Goal: Task Accomplishment & Management: Manage account settings

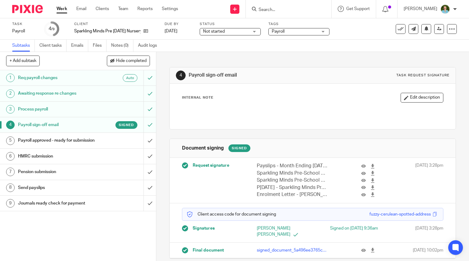
click at [293, 10] on input "Search" at bounding box center [285, 9] width 55 height 5
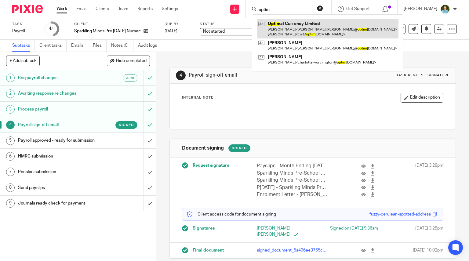
type input "optim"
click at [291, 26] on link at bounding box center [328, 28] width 142 height 19
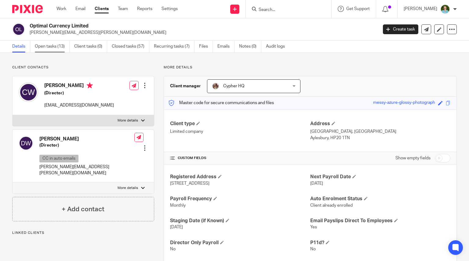
click at [54, 49] on link "Open tasks (13)" at bounding box center [52, 47] width 35 height 12
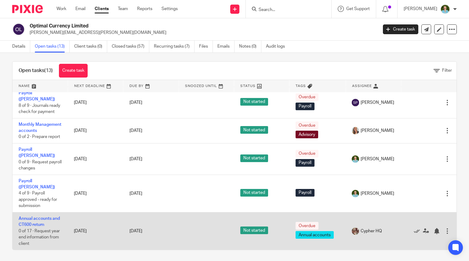
scroll to position [4, 0]
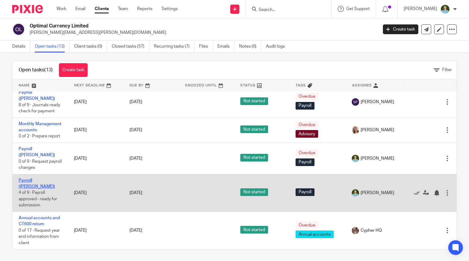
click at [31, 187] on link "Payroll (Louise)" at bounding box center [37, 183] width 36 height 10
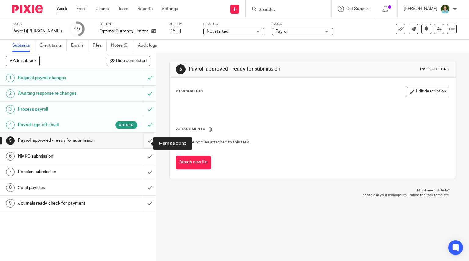
click at [143, 144] on input "submit" at bounding box center [78, 140] width 156 height 15
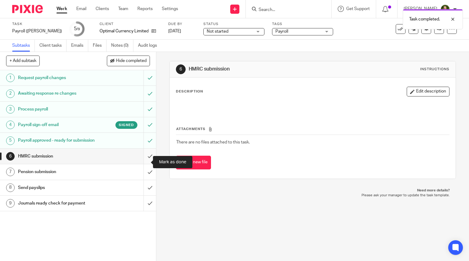
click at [142, 162] on input "submit" at bounding box center [78, 156] width 156 height 15
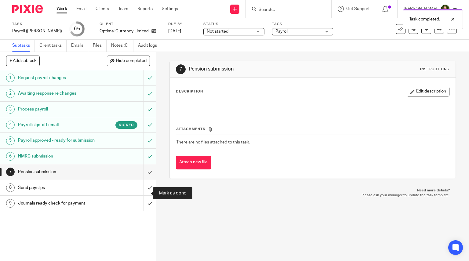
drag, startPoint x: 142, startPoint y: 194, endPoint x: 135, endPoint y: 140, distance: 54.1
click at [142, 194] on input "submit" at bounding box center [78, 187] width 156 height 15
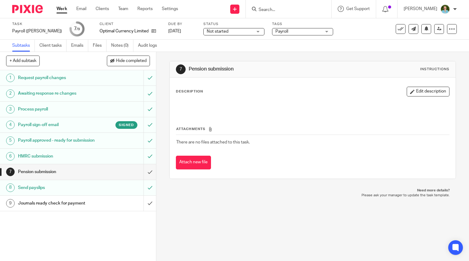
click at [279, 7] on input "Search" at bounding box center [285, 9] width 55 height 5
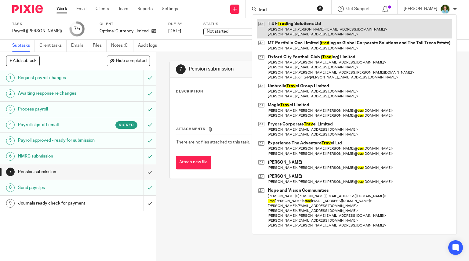
type input "trad"
click at [282, 28] on link at bounding box center [354, 28] width 195 height 19
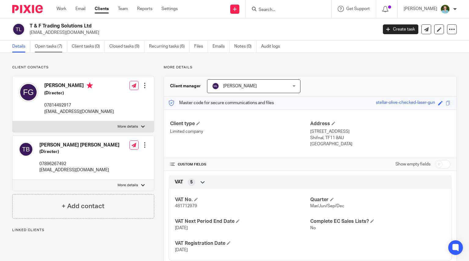
click at [65, 48] on link "Open tasks (7)" at bounding box center [51, 47] width 32 height 12
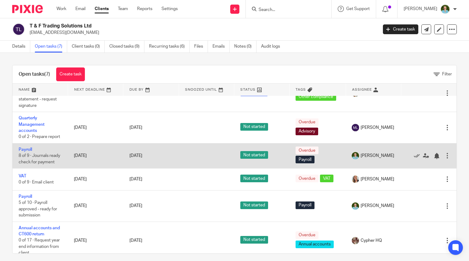
scroll to position [77, 0]
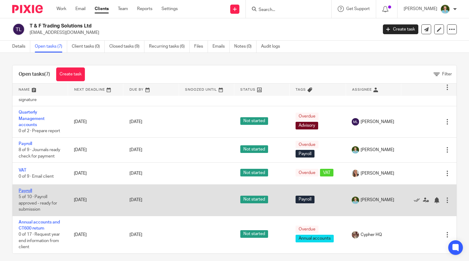
click at [26, 189] on link "Payroll" at bounding box center [25, 191] width 13 height 4
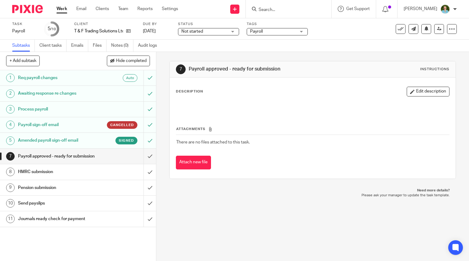
click at [101, 138] on div "Signed" at bounding box center [118, 141] width 40 height 8
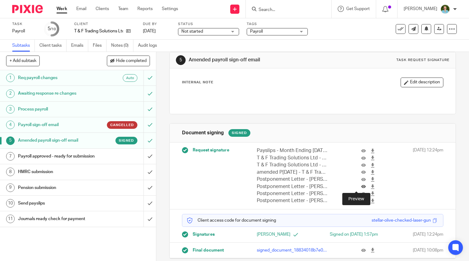
scroll to position [24, 0]
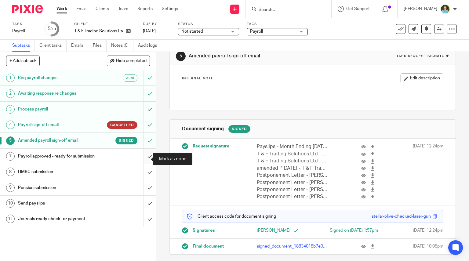
click at [143, 159] on input "submit" at bounding box center [78, 156] width 156 height 15
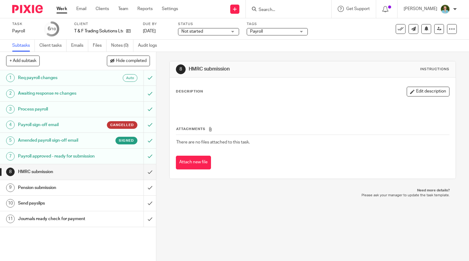
click at [144, 178] on input "submit" at bounding box center [78, 171] width 156 height 15
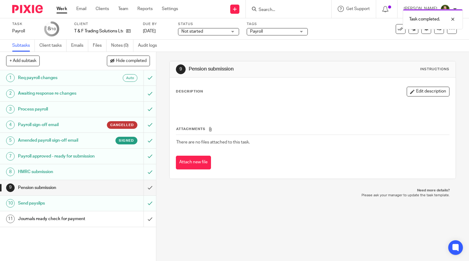
click at [294, 13] on div "Task completed." at bounding box center [348, 17] width 228 height 23
click at [285, 14] on div "Task completed." at bounding box center [348, 17] width 228 height 23
click at [277, 11] on div "Task completed." at bounding box center [348, 17] width 228 height 23
click at [277, 6] on div "Task completed." at bounding box center [348, 17] width 228 height 23
click at [271, 9] on div "Task completed." at bounding box center [348, 17] width 228 height 23
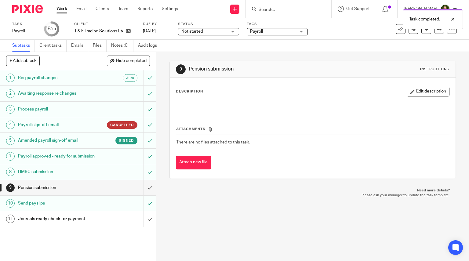
drag, startPoint x: 265, startPoint y: 10, endPoint x: 262, endPoint y: 8, distance: 3.2
click at [264, 9] on div "Task completed." at bounding box center [348, 17] width 228 height 23
click at [260, 8] on div "Task completed." at bounding box center [348, 17] width 228 height 23
click at [267, 9] on div "Task completed." at bounding box center [348, 17] width 228 height 23
click at [264, 7] on div "Task completed." at bounding box center [348, 17] width 228 height 23
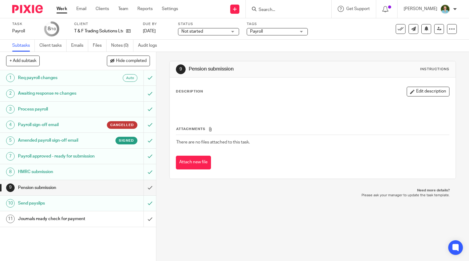
click at [270, 10] on input "Search" at bounding box center [285, 9] width 55 height 5
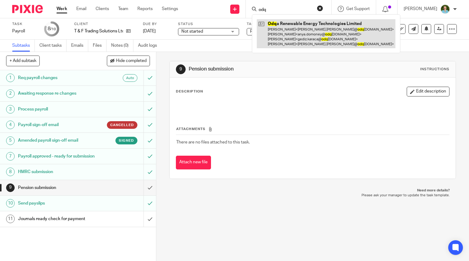
type input "odq"
click at [284, 27] on link at bounding box center [326, 33] width 138 height 29
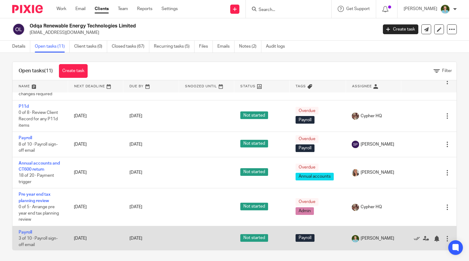
scroll to position [4, 0]
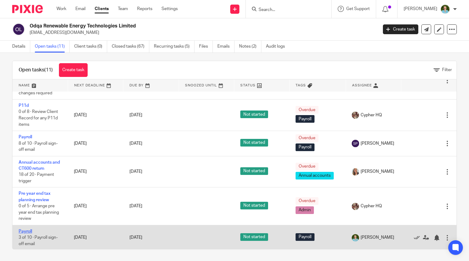
click at [20, 231] on link "Payroll" at bounding box center [25, 231] width 13 height 4
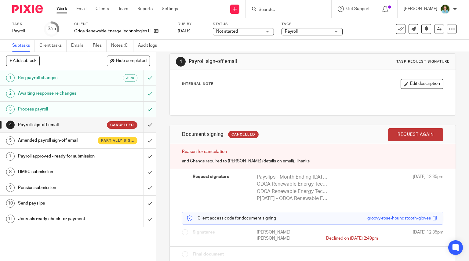
scroll to position [26, 0]
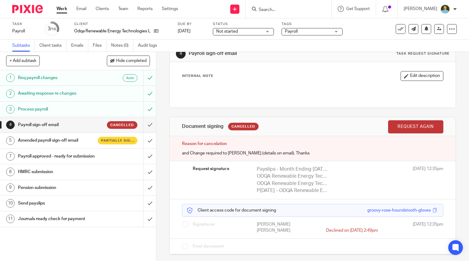
click at [70, 138] on h1 "Amended payroll sign-off email" at bounding box center [58, 140] width 80 height 9
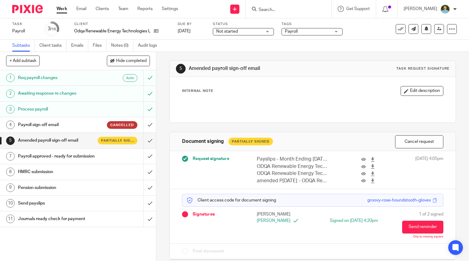
scroll to position [10, 0]
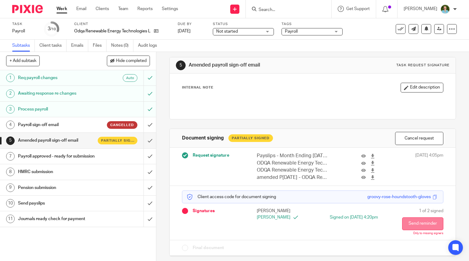
click at [403, 225] on button "Send reminder" at bounding box center [422, 223] width 41 height 13
click at [271, 6] on form at bounding box center [290, 9] width 65 height 8
click at [264, 11] on input "Search" at bounding box center [285, 9] width 55 height 5
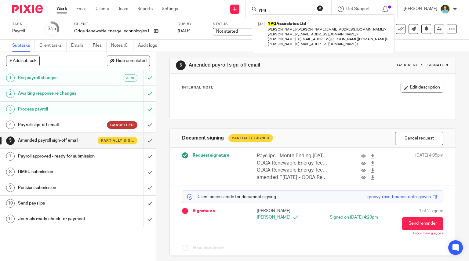
type input "ypg"
click at [291, 15] on div "ypg YPG Associates Ltd Charlie Teasdale < charlie@ct-bookkeeping.co.uk > Kirsti…" at bounding box center [288, 9] width 85 height 18
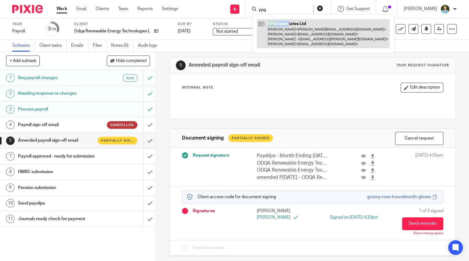
click at [303, 34] on link at bounding box center [323, 33] width 133 height 29
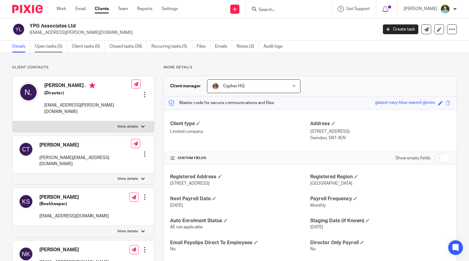
click at [40, 52] on link "Open tasks (5)" at bounding box center [51, 47] width 32 height 12
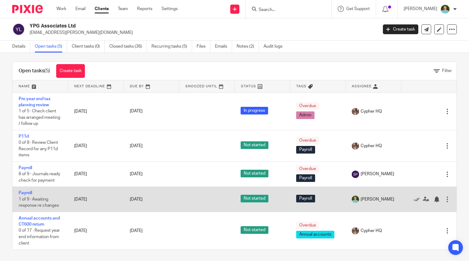
scroll to position [4, 0]
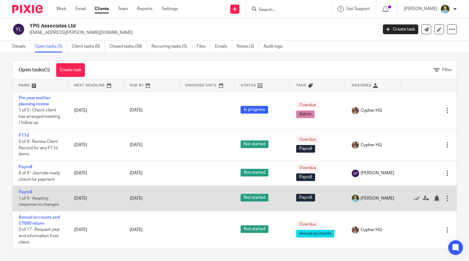
click at [23, 189] on td "Payroll 1 of 9 · Awaiting response re changes" at bounding box center [41, 198] width 56 height 25
click at [29, 191] on link "Payroll" at bounding box center [25, 192] width 13 height 4
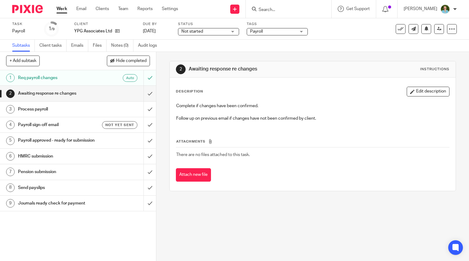
click at [280, 9] on input "Search" at bounding box center [285, 9] width 55 height 5
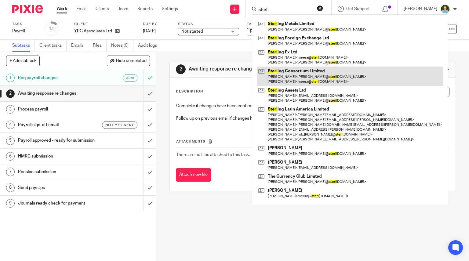
type input "sterl"
click at [290, 71] on link at bounding box center [350, 76] width 186 height 19
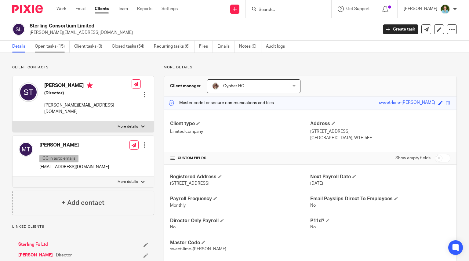
click at [49, 50] on link "Open tasks (15)" at bounding box center [52, 47] width 35 height 12
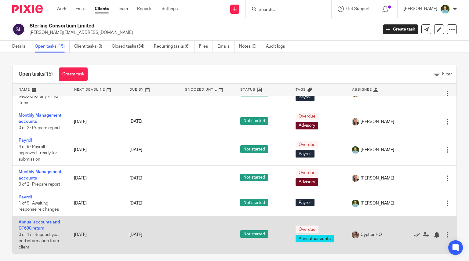
scroll to position [4, 0]
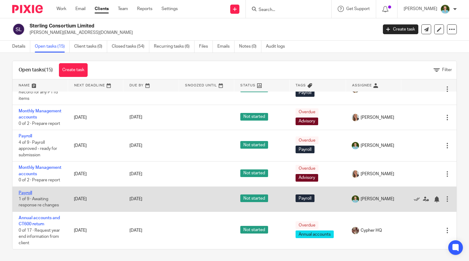
click at [28, 191] on link "Payroll" at bounding box center [25, 193] width 13 height 4
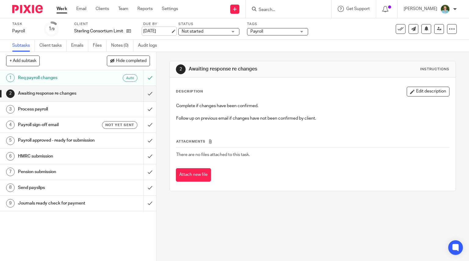
click at [164, 33] on link "[DATE]" at bounding box center [156, 31] width 27 height 6
click at [80, 78] on h1 "Req payroll changes" at bounding box center [58, 77] width 80 height 9
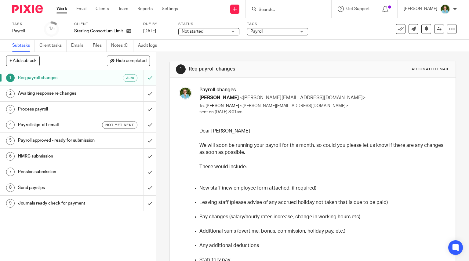
click at [280, 7] on input "Search" at bounding box center [285, 9] width 55 height 5
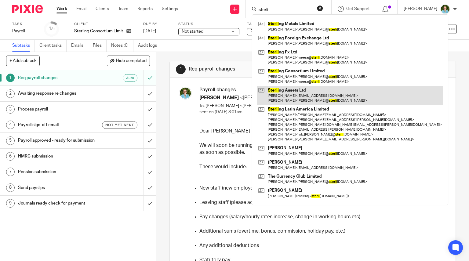
type input "sterli"
click at [288, 98] on link at bounding box center [350, 95] width 186 height 19
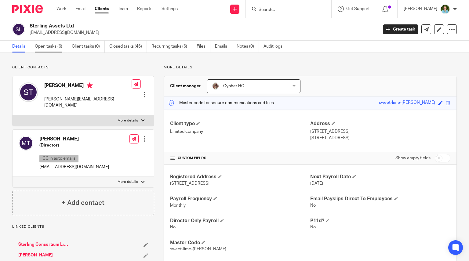
click at [48, 45] on link "Open tasks (6)" at bounding box center [51, 47] width 32 height 12
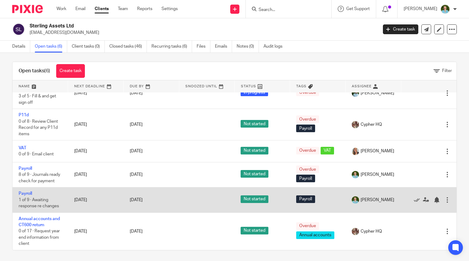
scroll to position [4, 0]
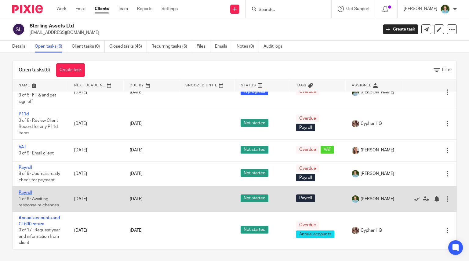
click at [29, 192] on link "Payroll" at bounding box center [25, 192] width 13 height 4
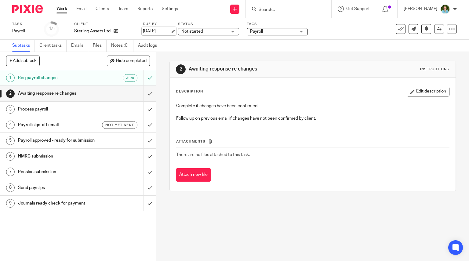
click at [160, 33] on link "4 Sep 2025" at bounding box center [156, 31] width 27 height 6
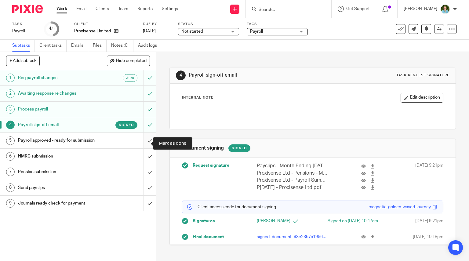
click at [142, 143] on input "submit" at bounding box center [78, 140] width 156 height 15
